Goal: Transaction & Acquisition: Purchase product/service

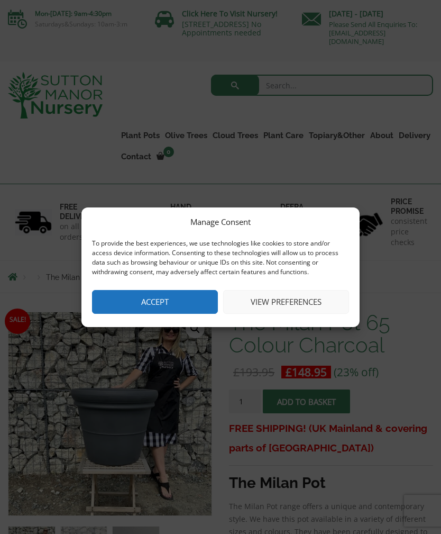
click at [171, 300] on button "Accept" at bounding box center [155, 302] width 126 height 24
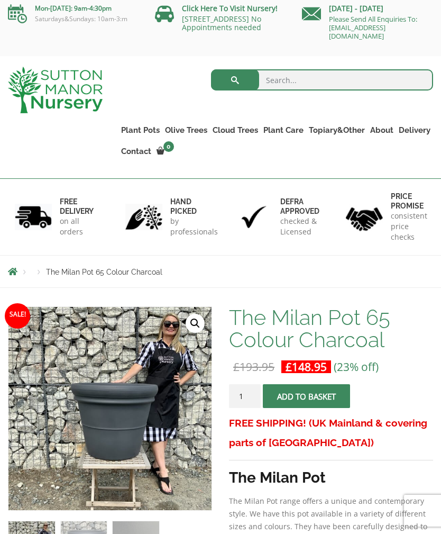
scroll to position [2, 0]
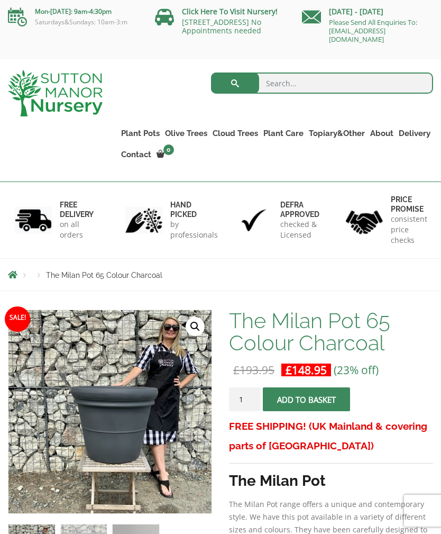
click at [363, 160] on ul "Plant Pots Resin Bonded Pots The Amalfi Pots The Milan Pots The Capri Pots The …" at bounding box center [276, 136] width 315 height 69
click at [278, 83] on input "search" at bounding box center [322, 83] width 223 height 21
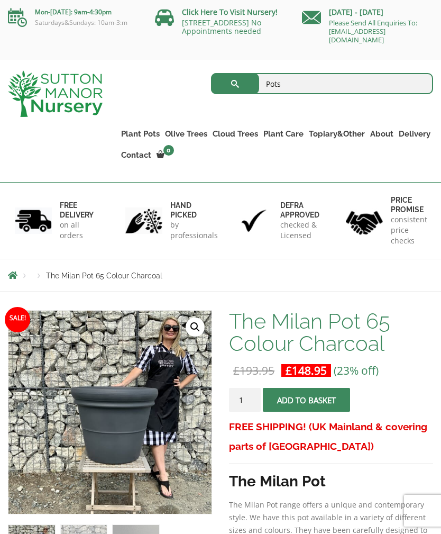
type input "Pots"
click at [235, 83] on button "submit" at bounding box center [235, 83] width 48 height 21
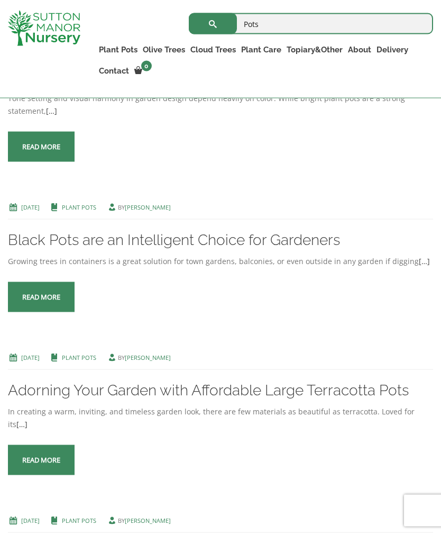
scroll to position [1102, 0]
click at [41, 147] on span at bounding box center [41, 147] width 0 height 0
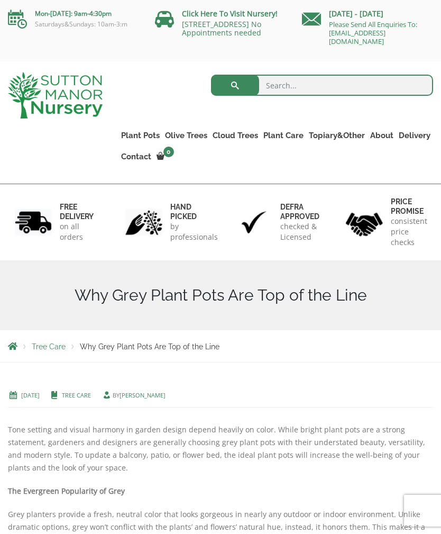
click at [138, 132] on link "Plant Pots" at bounding box center [141, 135] width 44 height 15
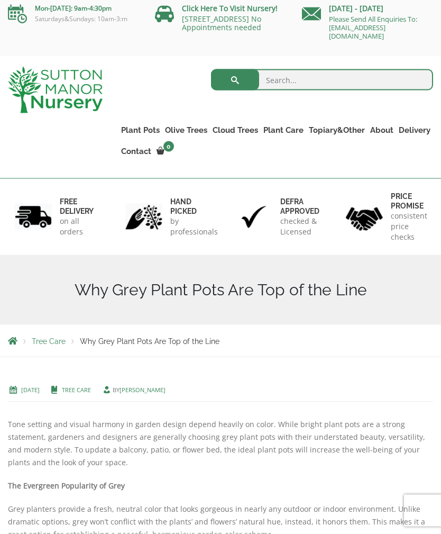
scroll to position [6, 0]
click at [0, 0] on link "Glazed Pots" at bounding box center [0, 0] width 0 height 0
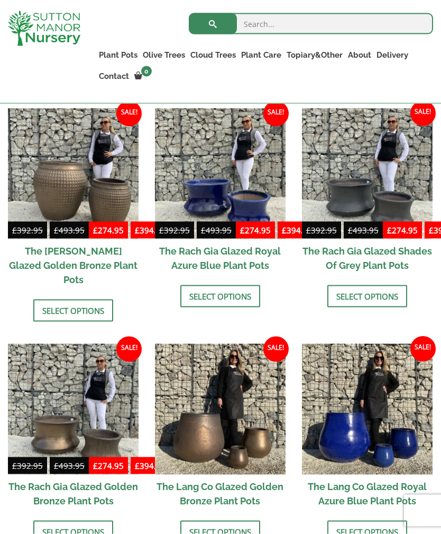
scroll to position [529, 0]
click at [391, 164] on img at bounding box center [367, 173] width 131 height 131
